Goal: Information Seeking & Learning: Learn about a topic

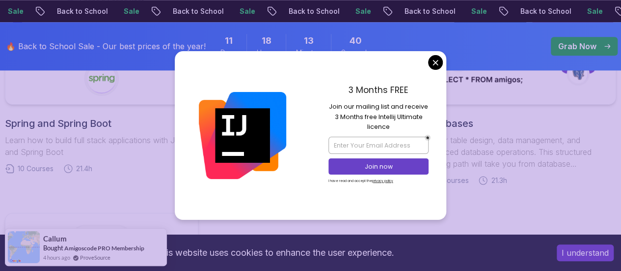
scroll to position [588, 0]
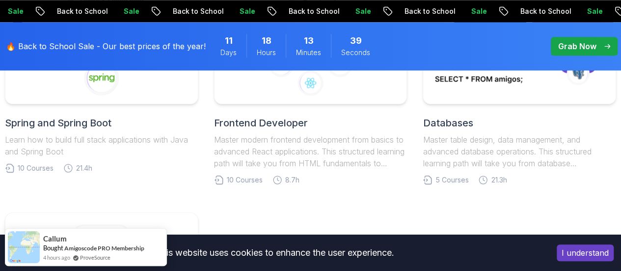
click at [436, 63] on body "Sale Back to School Sale Back to School Sale Back to School Sale Back to School…" at bounding box center [310, 244] width 621 height 1664
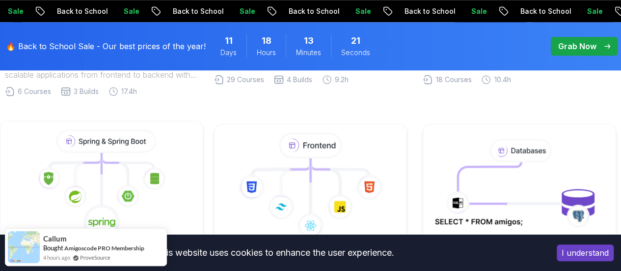
scroll to position [508, 0]
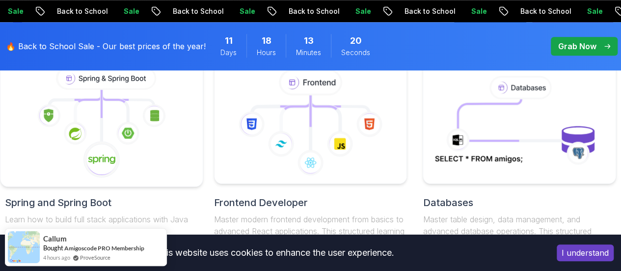
click at [83, 202] on h2 "Spring and Spring Boot" at bounding box center [101, 202] width 193 height 14
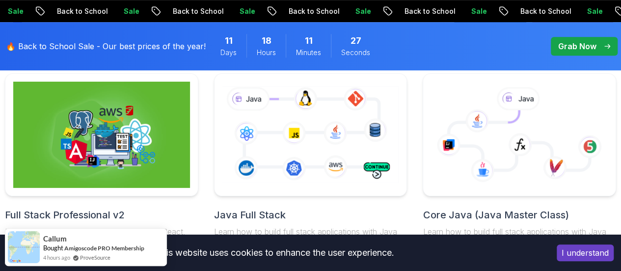
scroll to position [263, 0]
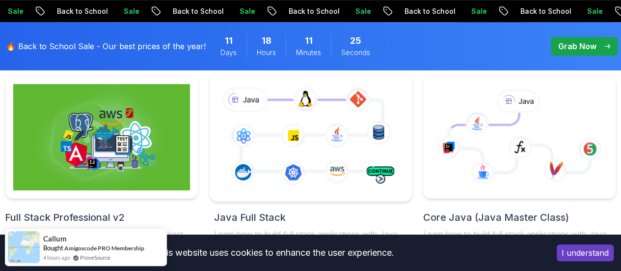
click at [325, 163] on icon at bounding box center [311, 137] width 190 height 106
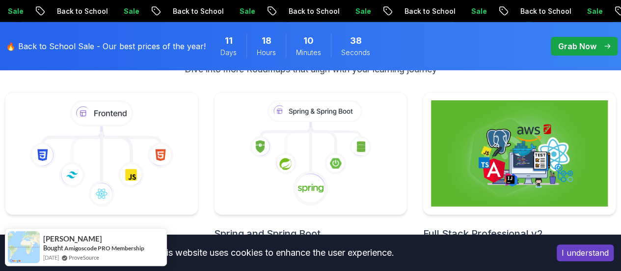
scroll to position [7277, 0]
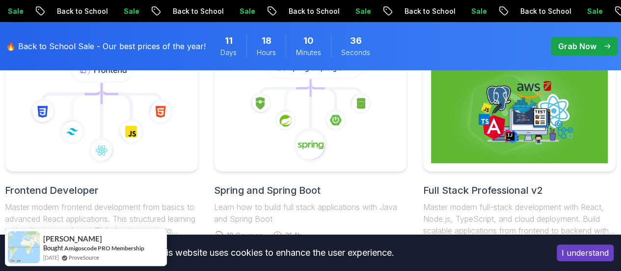
click at [577, 49] on p "Grab Now" at bounding box center [577, 46] width 38 height 12
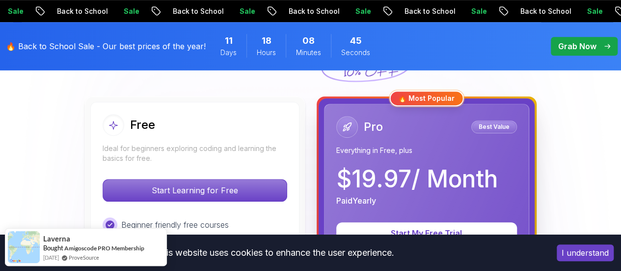
scroll to position [272, 0]
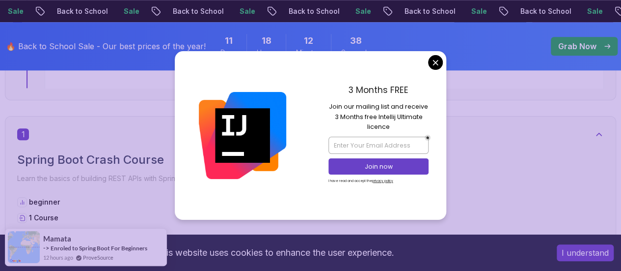
scroll to position [501, 0]
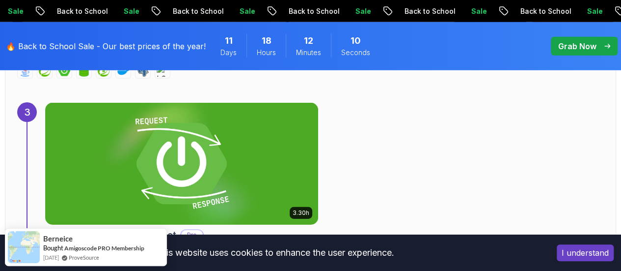
scroll to position [1479, 0]
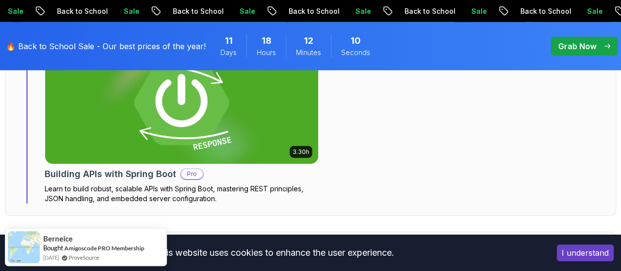
click at [193, 123] on img at bounding box center [181, 103] width 286 height 128
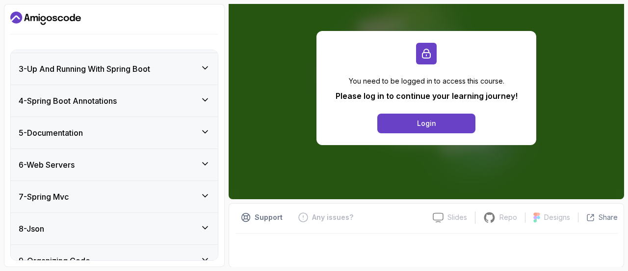
scroll to position [231, 0]
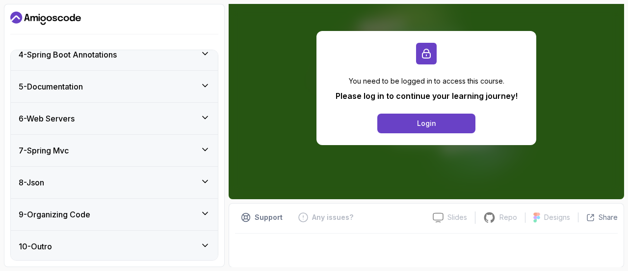
click at [202, 182] on icon at bounding box center [205, 181] width 10 height 10
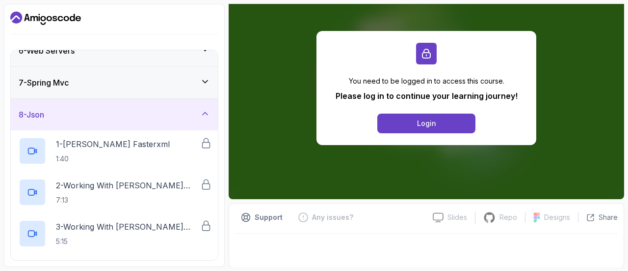
click at [201, 111] on icon at bounding box center [205, 114] width 10 height 10
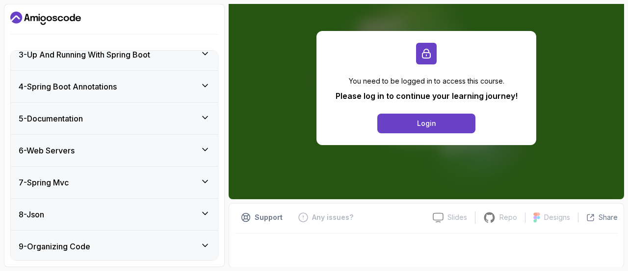
scroll to position [74, 0]
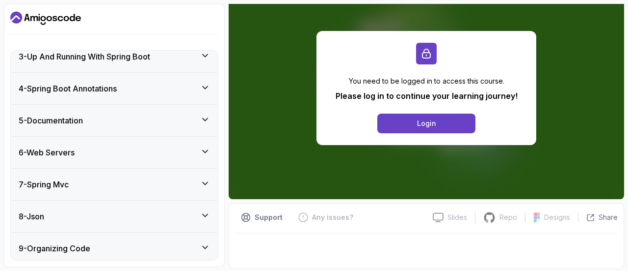
click at [202, 180] on icon at bounding box center [205, 183] width 10 height 10
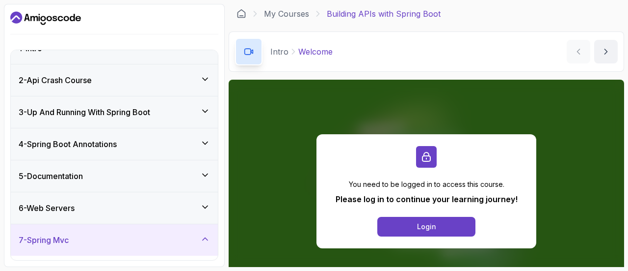
scroll to position [0, 0]
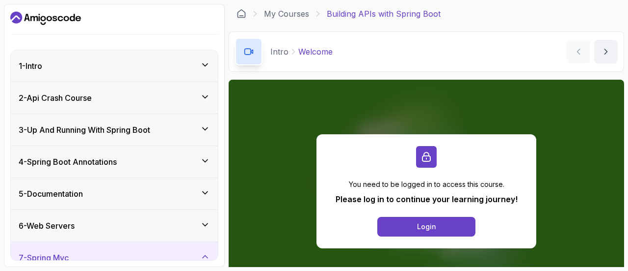
click at [169, 101] on div "2 - Api Crash Course" at bounding box center [114, 98] width 191 height 12
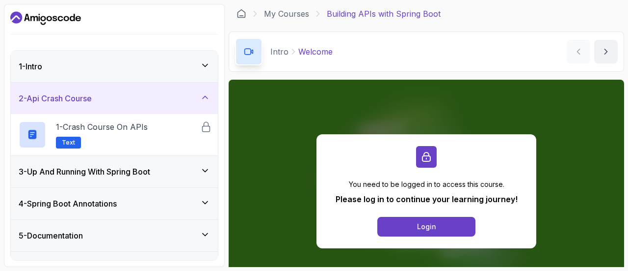
click at [180, 167] on div "3 - Up And Running With Spring Boot" at bounding box center [114, 171] width 191 height 12
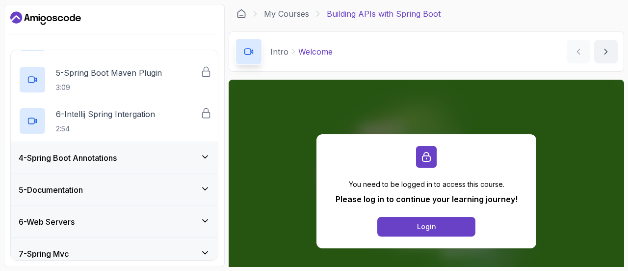
click at [179, 165] on div "4 - Spring Boot Annotations" at bounding box center [114, 157] width 207 height 31
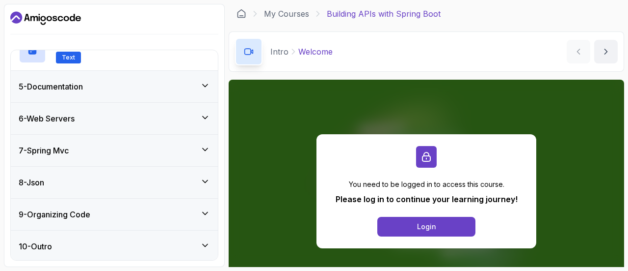
click at [157, 109] on div "6 - Web Servers" at bounding box center [114, 118] width 207 height 31
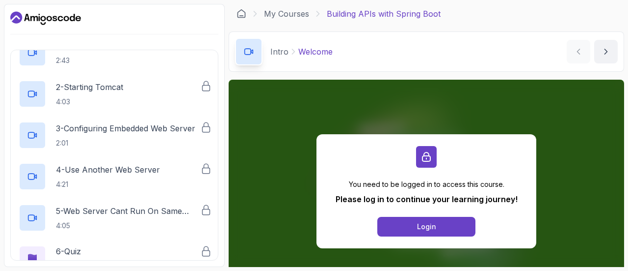
scroll to position [354, 0]
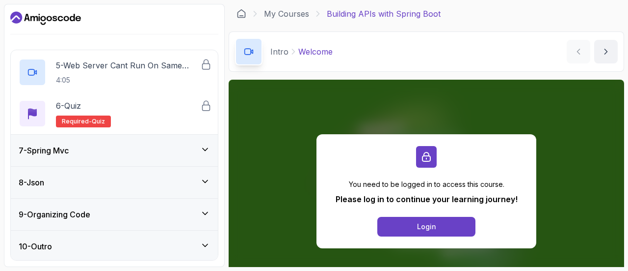
click at [140, 166] on div "8 - Json" at bounding box center [114, 181] width 207 height 31
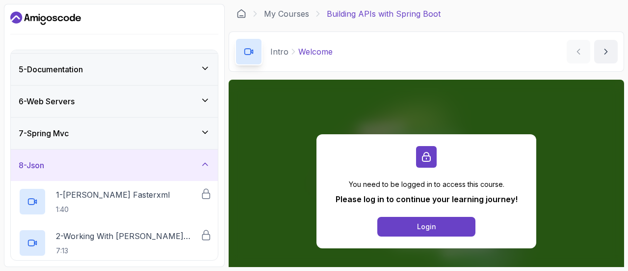
scroll to position [0, 0]
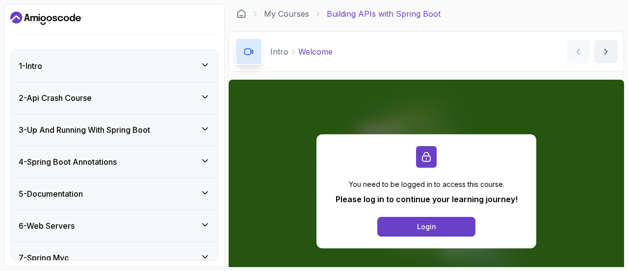
click at [120, 100] on div "2 - Api Crash Course" at bounding box center [114, 98] width 191 height 12
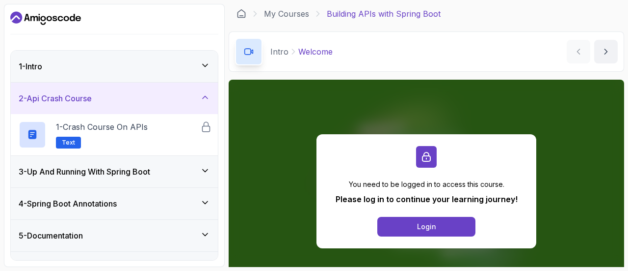
click at [142, 95] on div "2 - Api Crash Course" at bounding box center [114, 98] width 191 height 12
